Goal: Transaction & Acquisition: Subscribe to service/newsletter

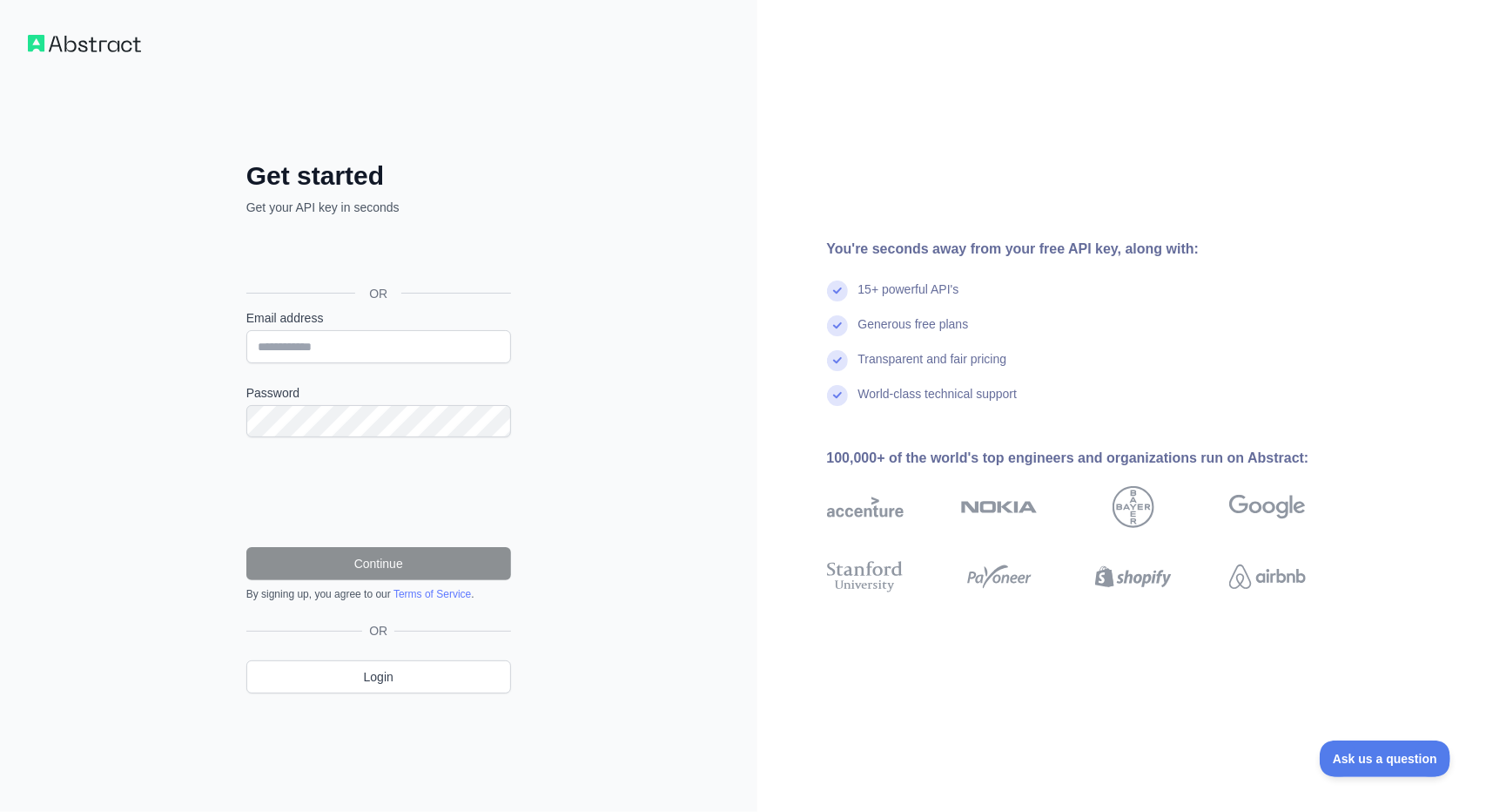
click at [333, 372] on form "Email address Password Continue By signing up, you agree to our Terms of Servic…" at bounding box center [378, 455] width 265 height 292
click at [329, 359] on input "Email address" at bounding box center [378, 345] width 265 height 33
click at [339, 349] on input "Email address" at bounding box center [378, 345] width 265 height 33
click at [314, 339] on input "Email address" at bounding box center [378, 345] width 265 height 33
click at [182, 330] on div "Get started Get your API key in seconds OR Email address Password Continue By s…" at bounding box center [378, 406] width 757 height 812
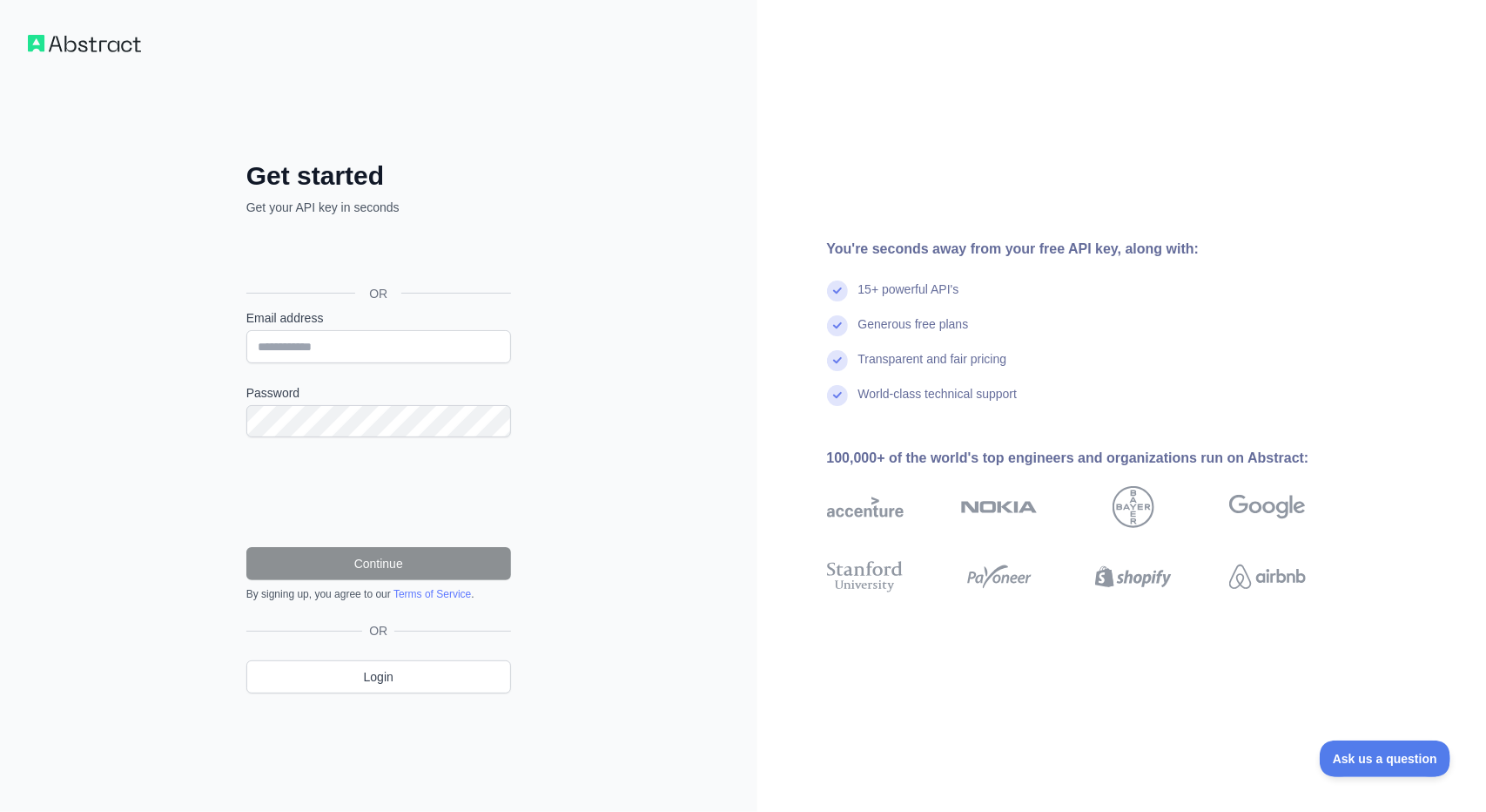
click at [268, 330] on div "Email address" at bounding box center [378, 336] width 265 height 54
click at [277, 346] on input "Email address" at bounding box center [378, 345] width 265 height 33
click at [178, 341] on div "Get started Get your API key in seconds OR Email address Password Continue By s…" at bounding box center [378, 406] width 757 height 812
click at [277, 349] on input "Email address" at bounding box center [378, 345] width 265 height 33
click at [319, 286] on div "OR" at bounding box center [378, 294] width 265 height 32
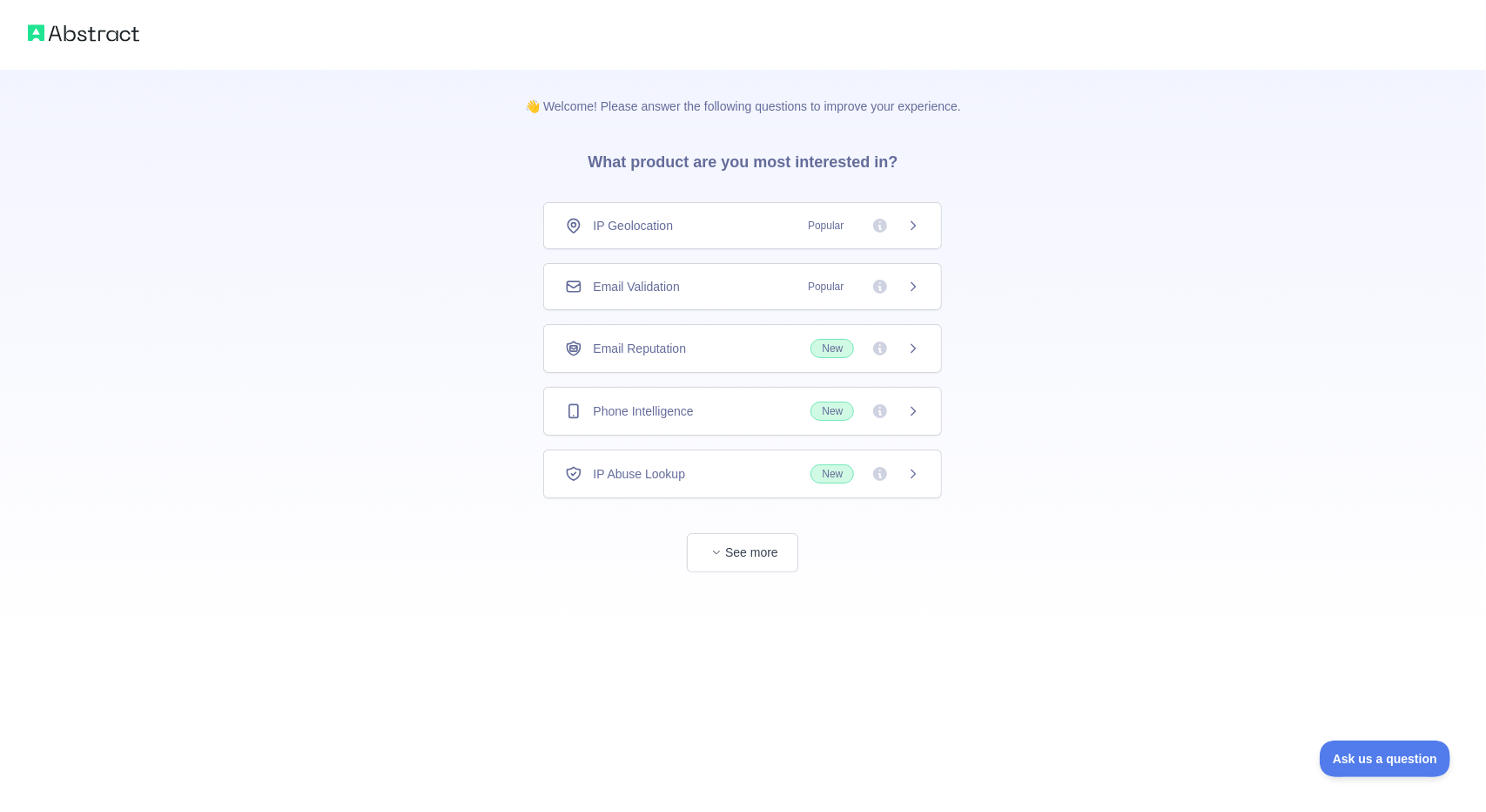
click at [706, 222] on div "IP Geolocation Popular" at bounding box center [743, 225] width 355 height 18
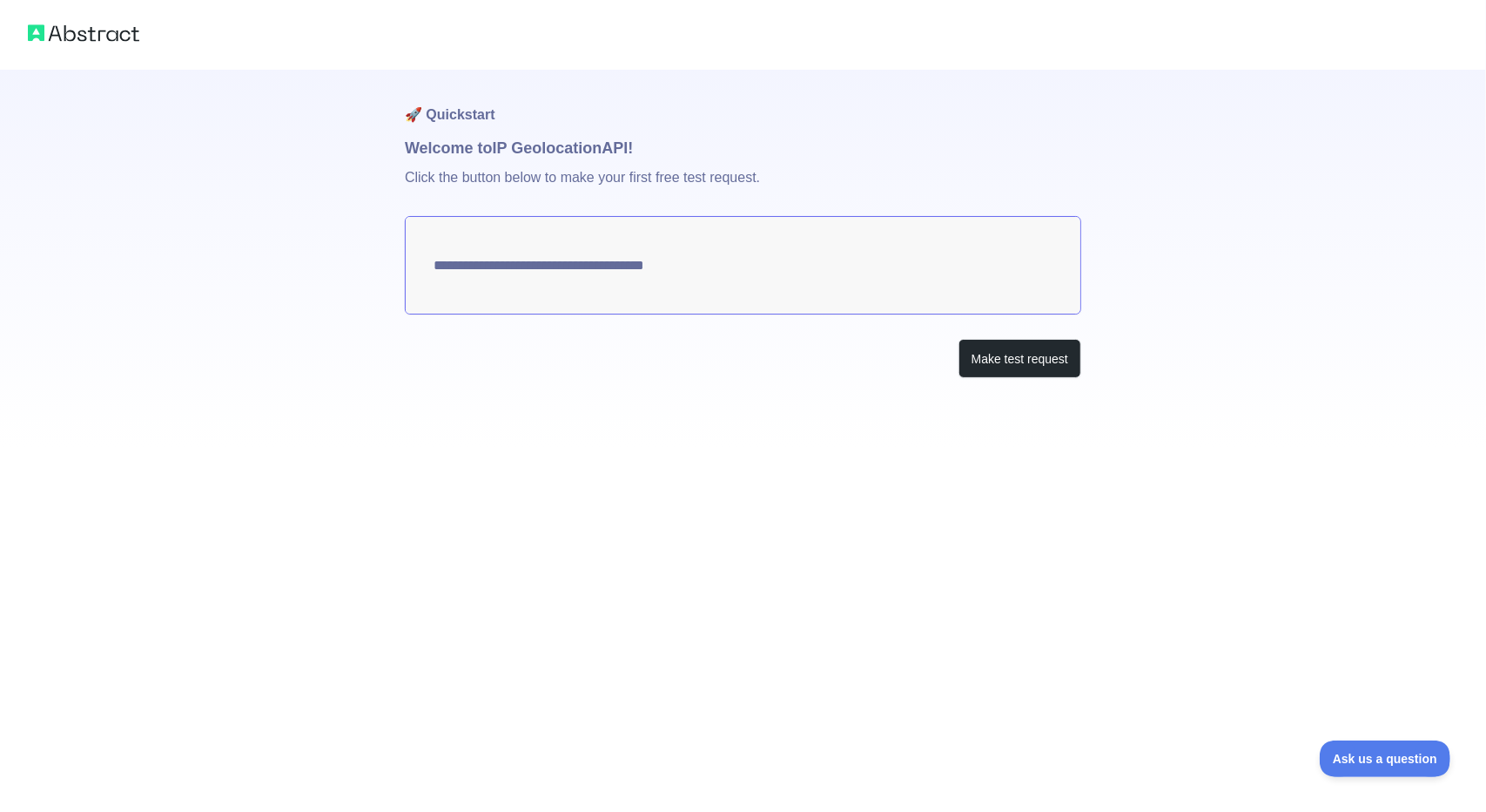
type textarea "**********"
click at [829, 274] on textarea "**********" at bounding box center [743, 265] width 677 height 98
click at [1018, 365] on button "Make test request" at bounding box center [1020, 357] width 123 height 39
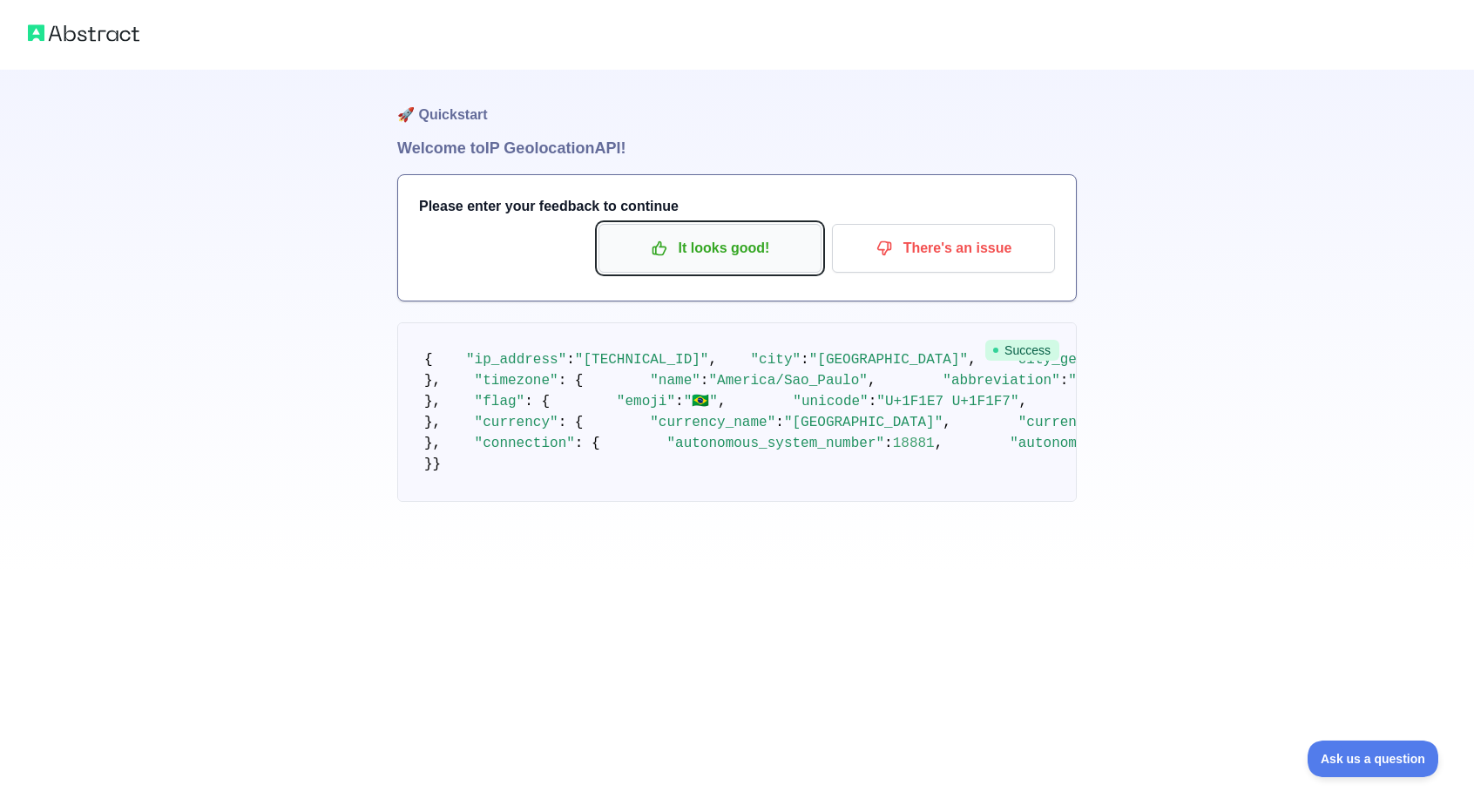
click at [744, 246] on p "It looks good!" at bounding box center [710, 248] width 197 height 30
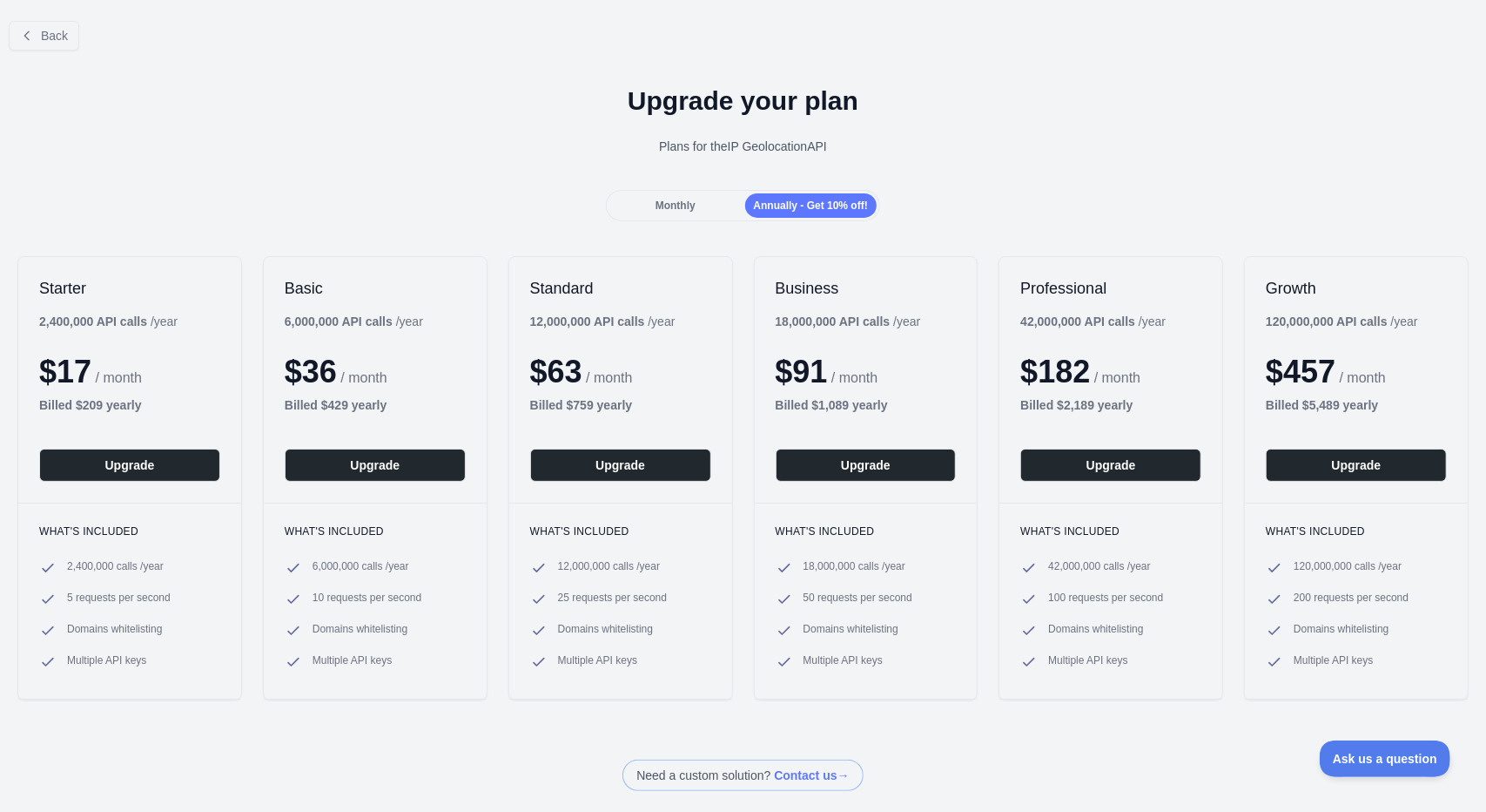
click at [641, 204] on div "Monthly" at bounding box center [675, 205] width 131 height 25
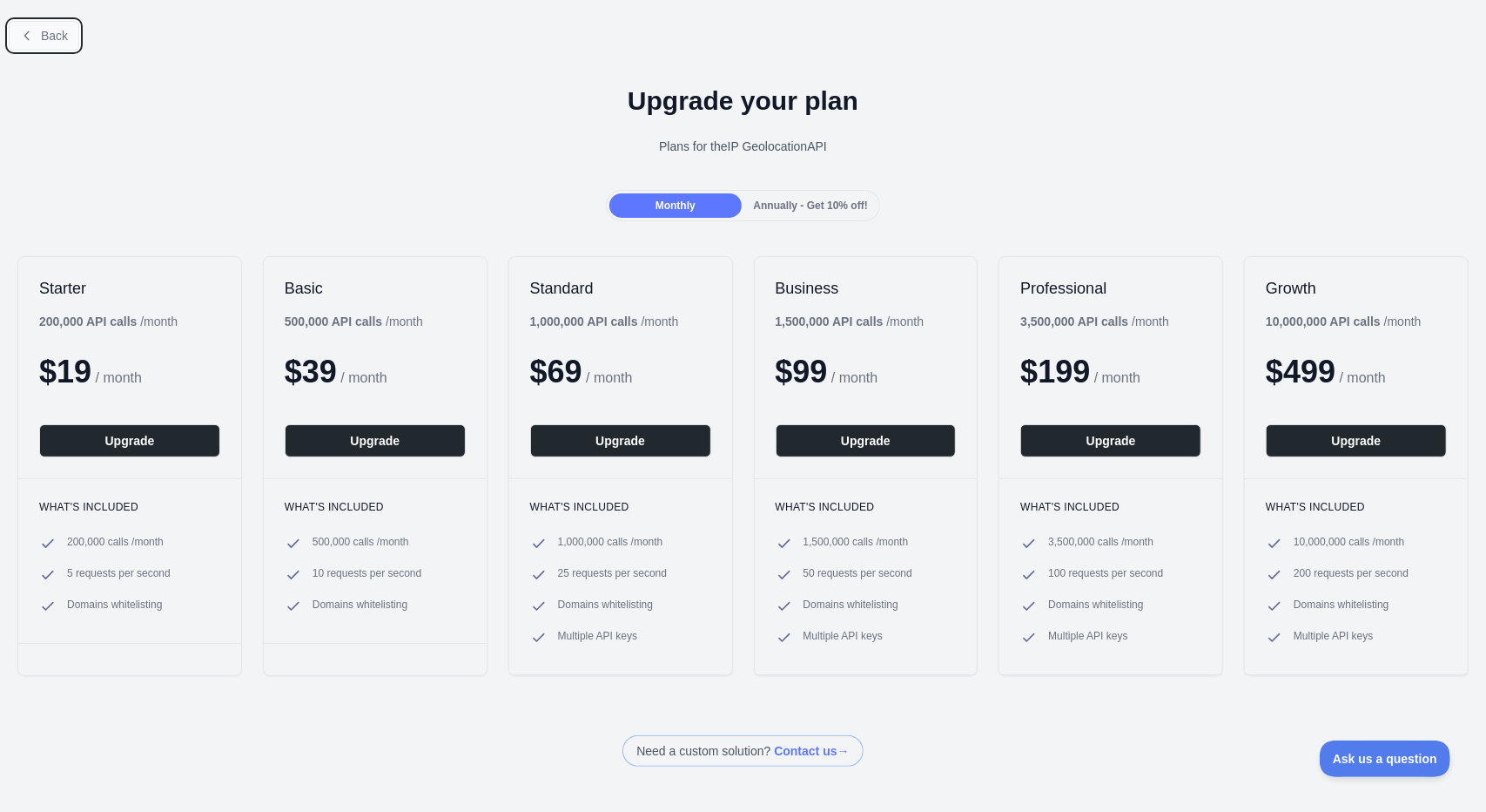
click at [67, 42] on span "Back" at bounding box center [54, 36] width 27 height 14
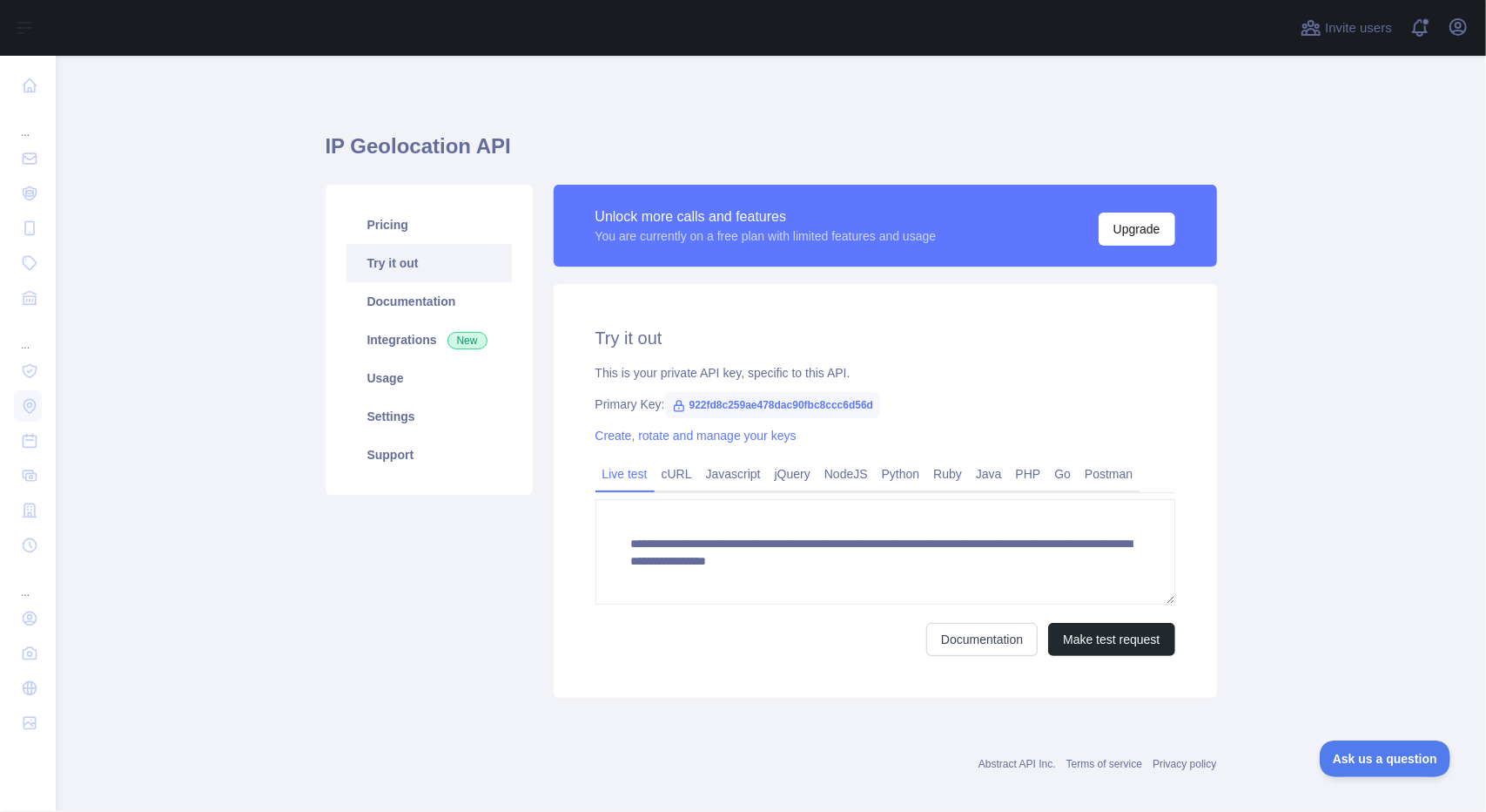
click at [737, 402] on span "922fd8c259ae478dac90fbc8ccc6d56d" at bounding box center [773, 405] width 216 height 26
copy span "922fd8c259ae478dac90fbc8ccc6d56d"
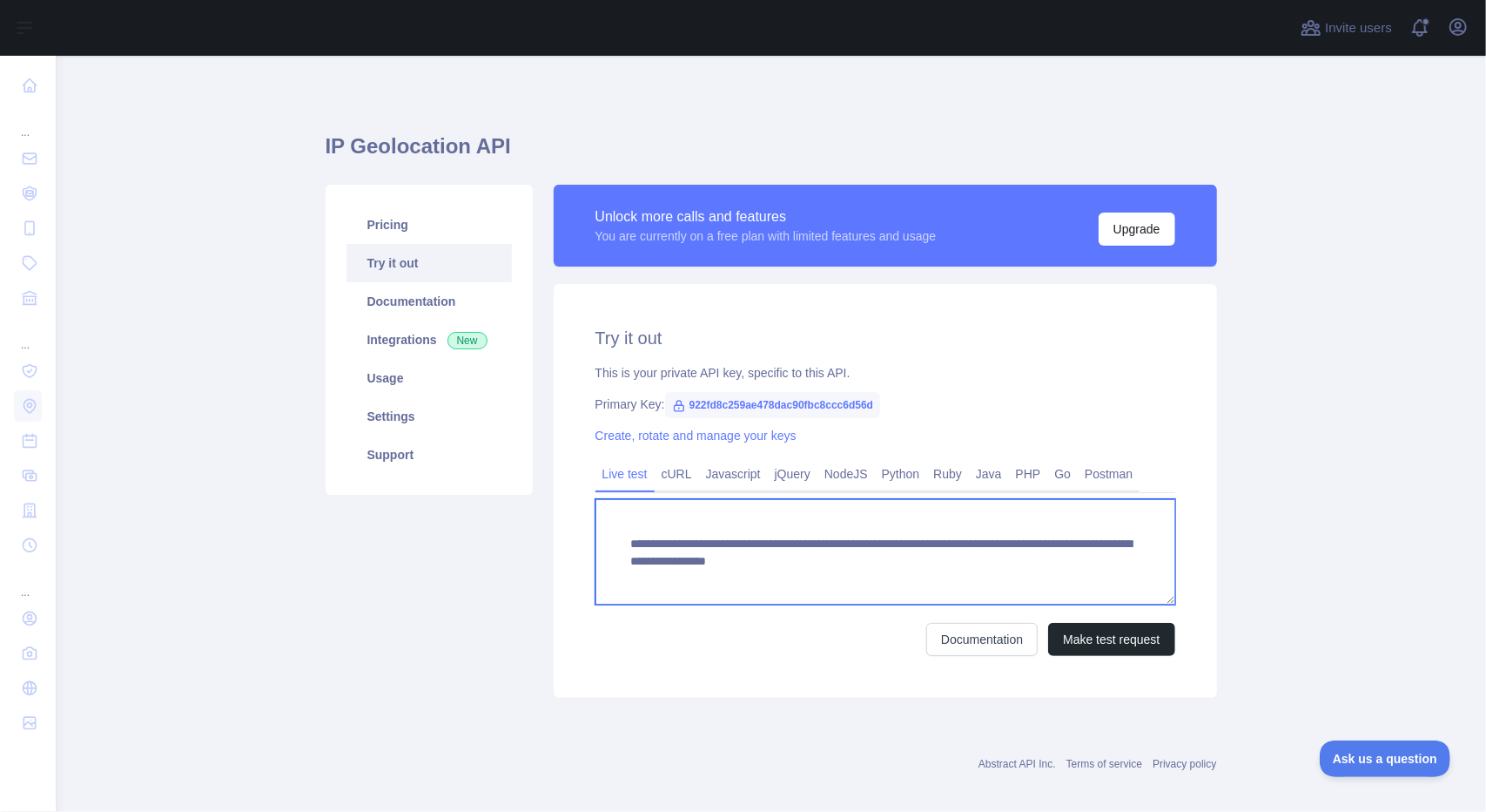
click at [684, 562] on textarea "**********" at bounding box center [885, 552] width 580 height 105
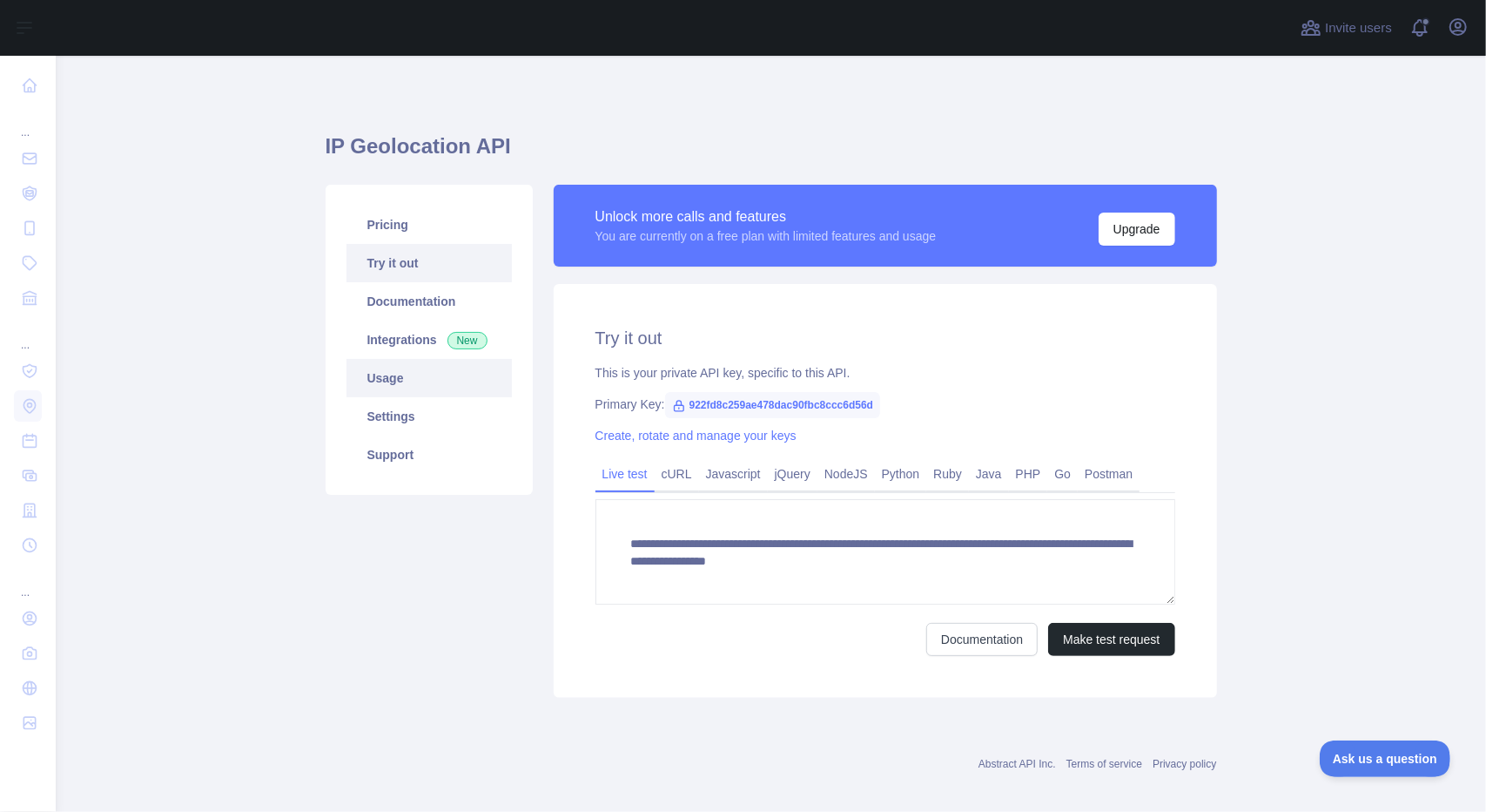
click at [422, 379] on link "Usage" at bounding box center [429, 377] width 166 height 39
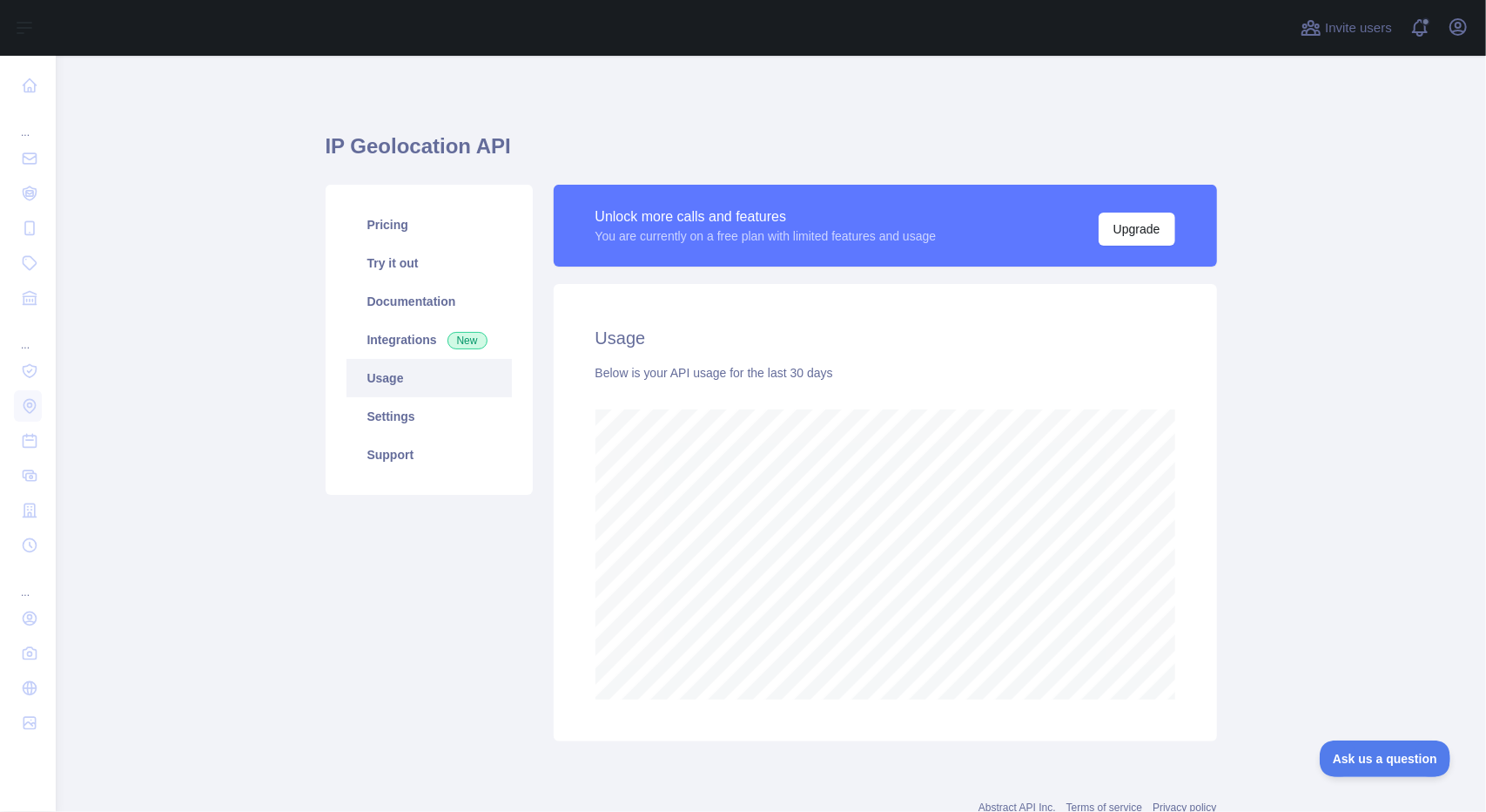
scroll to position [755, 1418]
